Goal: Transaction & Acquisition: Purchase product/service

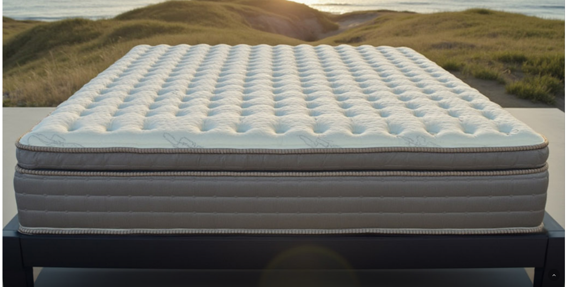
scroll to position [215, 0]
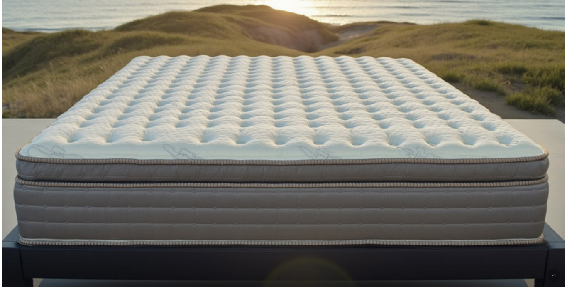
click at [338, 143] on div at bounding box center [283, 63] width 457 height 470
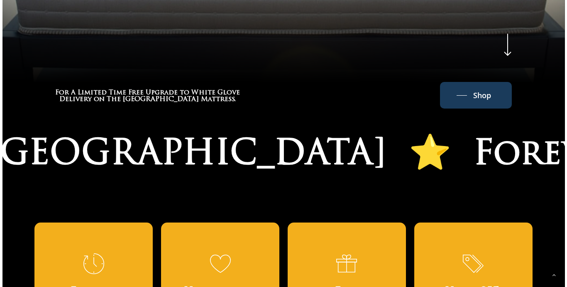
scroll to position [533, 0]
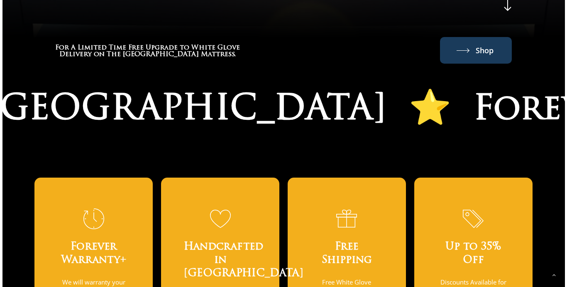
click at [479, 56] on span "Shop" at bounding box center [485, 50] width 18 height 13
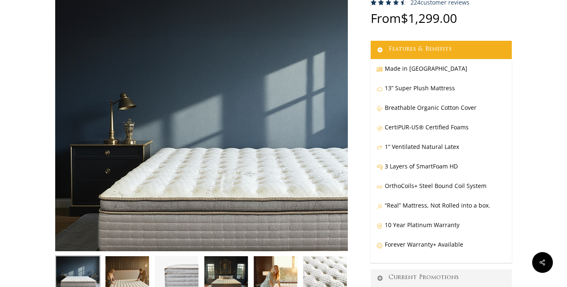
scroll to position [150, 0]
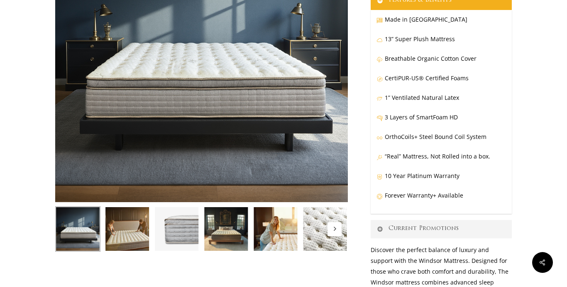
click at [172, 236] on img at bounding box center [176, 228] width 45 height 45
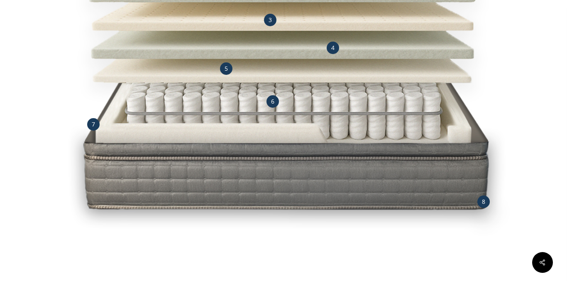
scroll to position [978, 0]
